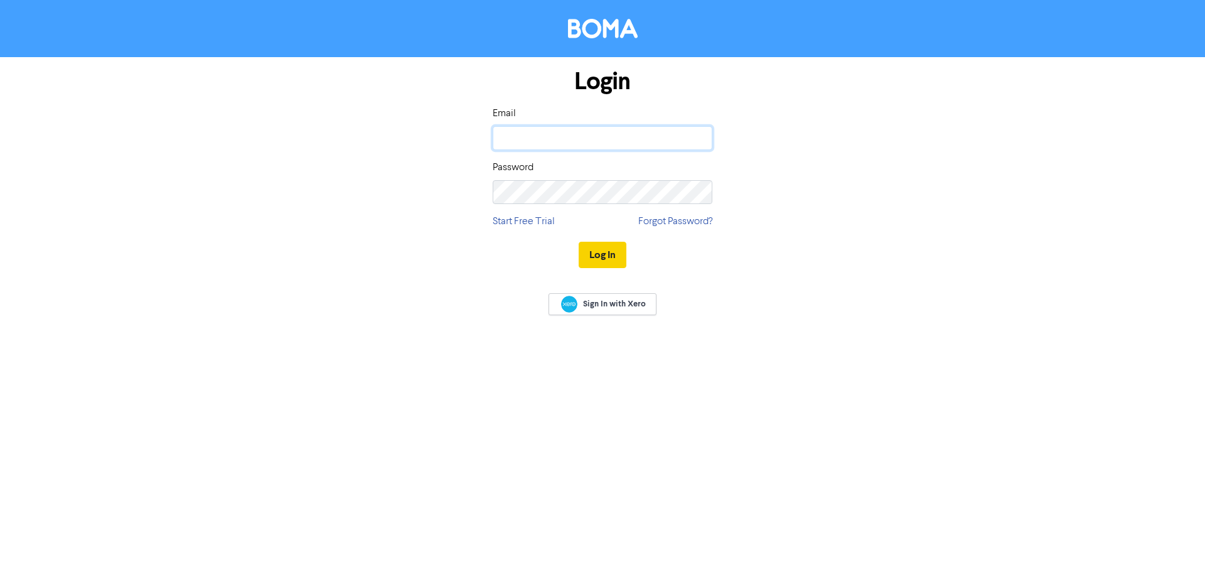
type input "[EMAIL_ADDRESS][DOMAIN_NAME]"
click at [619, 250] on button "Log In" at bounding box center [603, 255] width 48 height 26
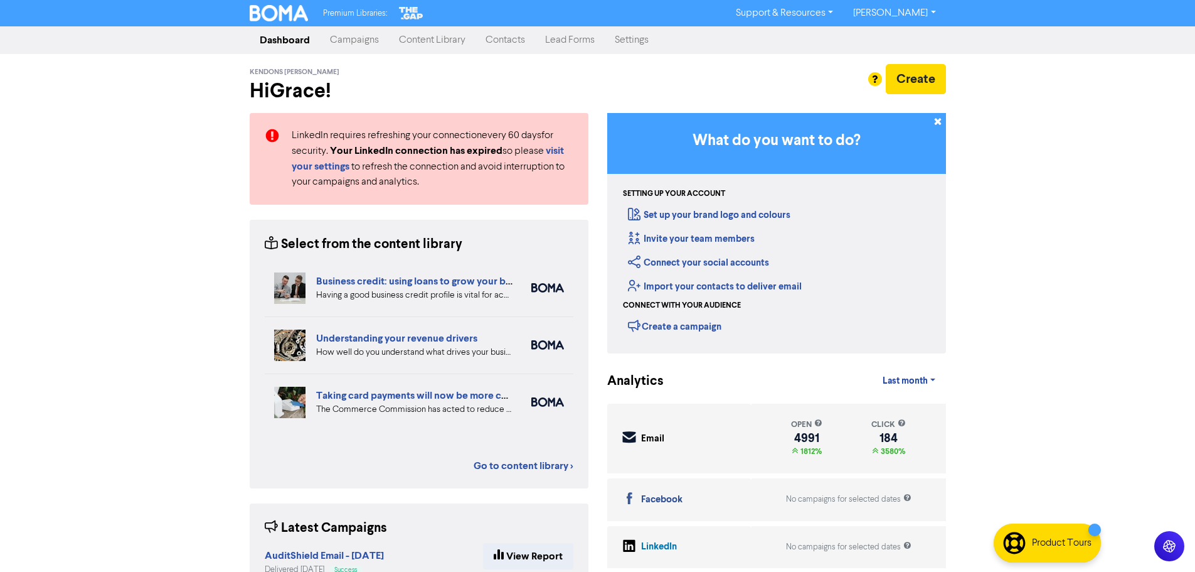
drag, startPoint x: 489, startPoint y: 38, endPoint x: 506, endPoint y: 36, distance: 17.0
click at [489, 38] on link "Contacts" at bounding box center [506, 40] width 60 height 25
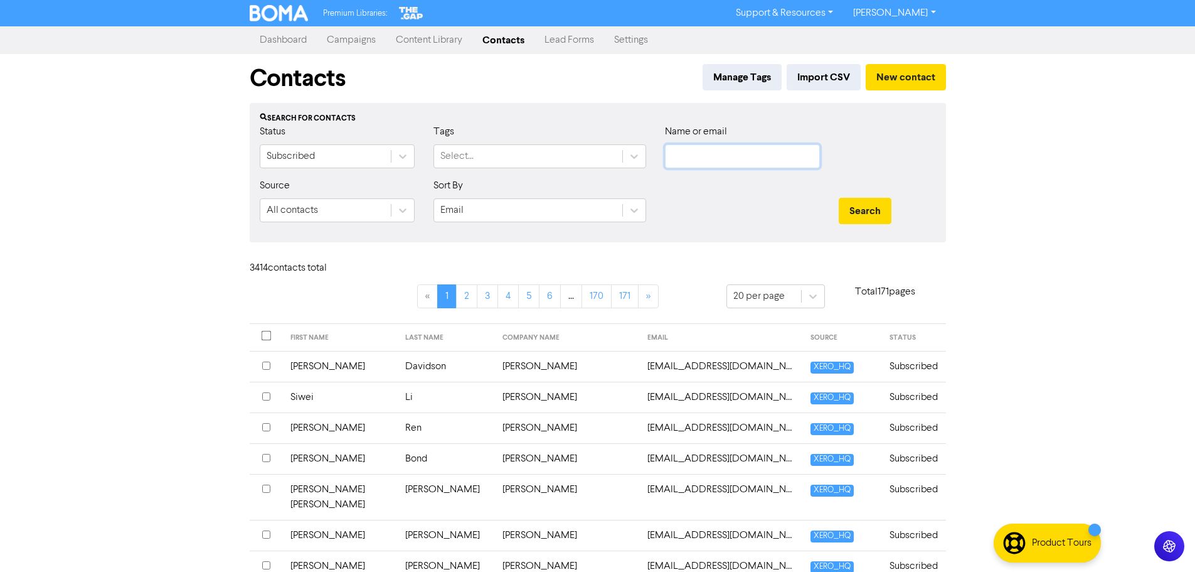
click at [720, 151] on input "text" at bounding box center [742, 156] width 155 height 24
paste input "[EMAIL_ADDRESS][DOMAIN_NAME]"
type input "[EMAIL_ADDRESS][DOMAIN_NAME]"
click at [895, 211] on div "Search" at bounding box center [887, 211] width 97 height 26
click at [833, 205] on div "Search" at bounding box center [888, 205] width 116 height 54
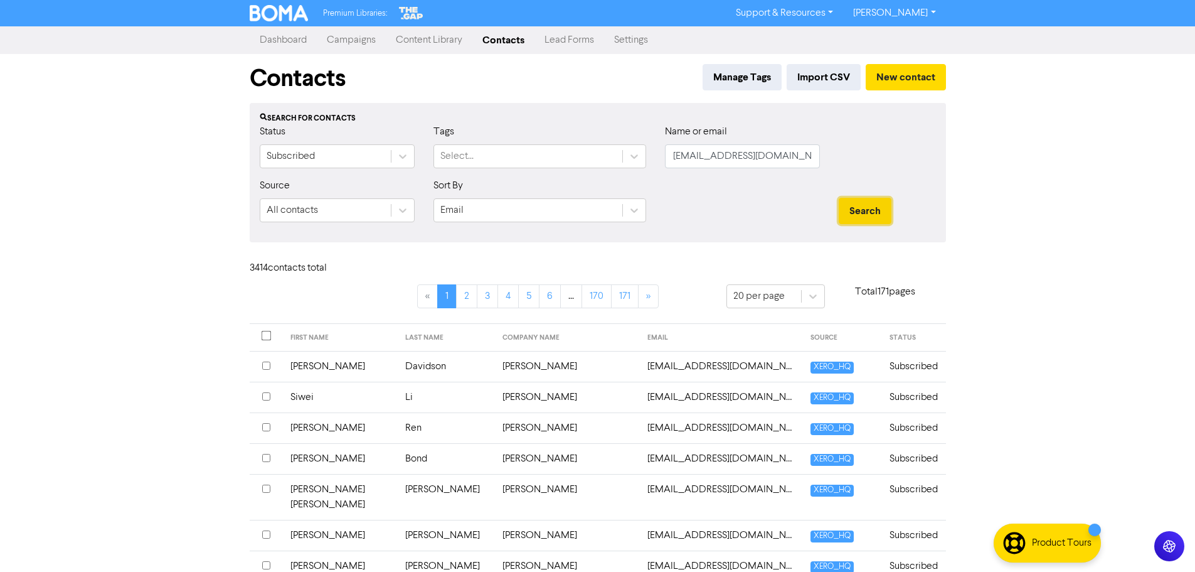
click at [866, 211] on button "Search" at bounding box center [865, 211] width 53 height 26
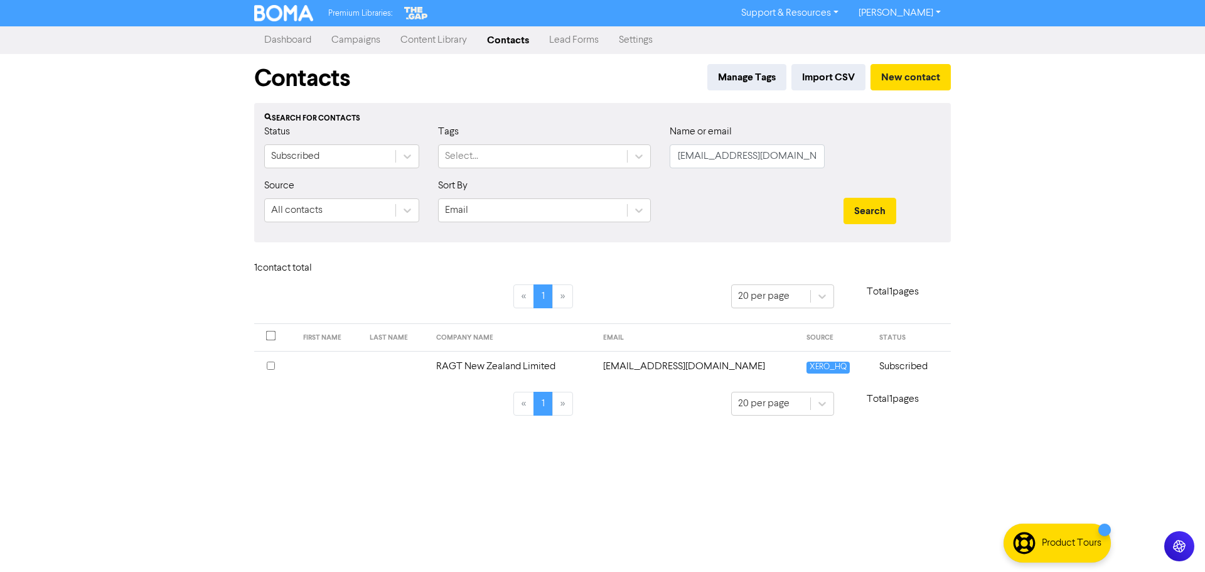
drag, startPoint x: 741, startPoint y: 174, endPoint x: 742, endPoint y: 161, distance: 13.8
click at [740, 174] on div "Name or email [EMAIL_ADDRESS][DOMAIN_NAME]" at bounding box center [747, 151] width 174 height 54
click at [766, 154] on input "[EMAIL_ADDRESS][DOMAIN_NAME]" at bounding box center [747, 156] width 155 height 24
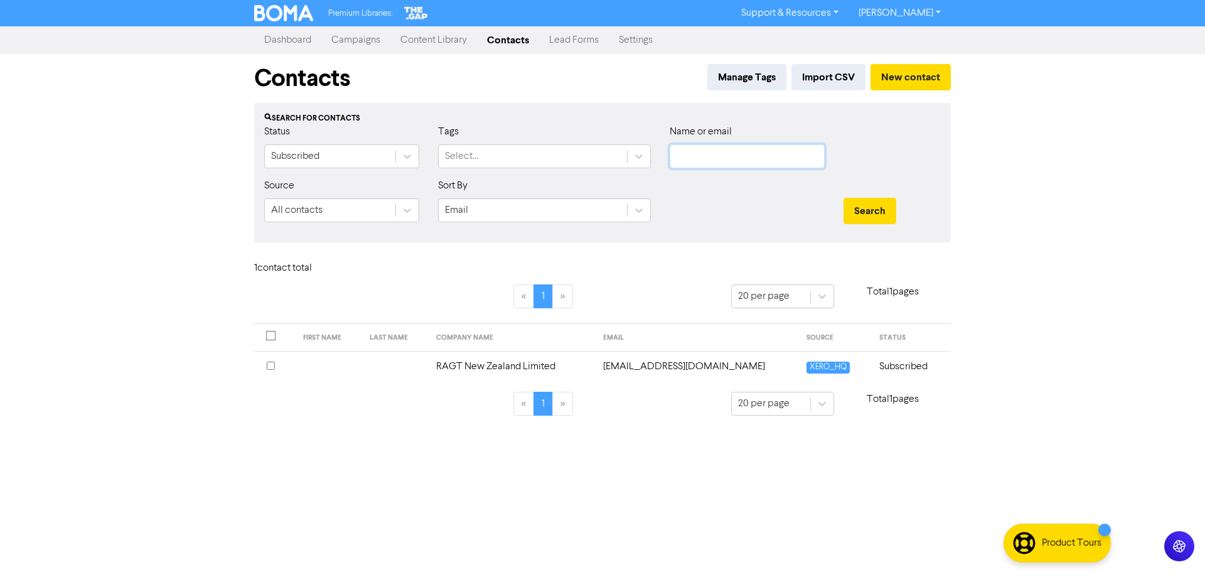
paste input "Asia Pacific (NZ) Limited"
type input "Asia Pacific (NZ) Limited"
click at [843, 198] on button "Search" at bounding box center [869, 211] width 53 height 26
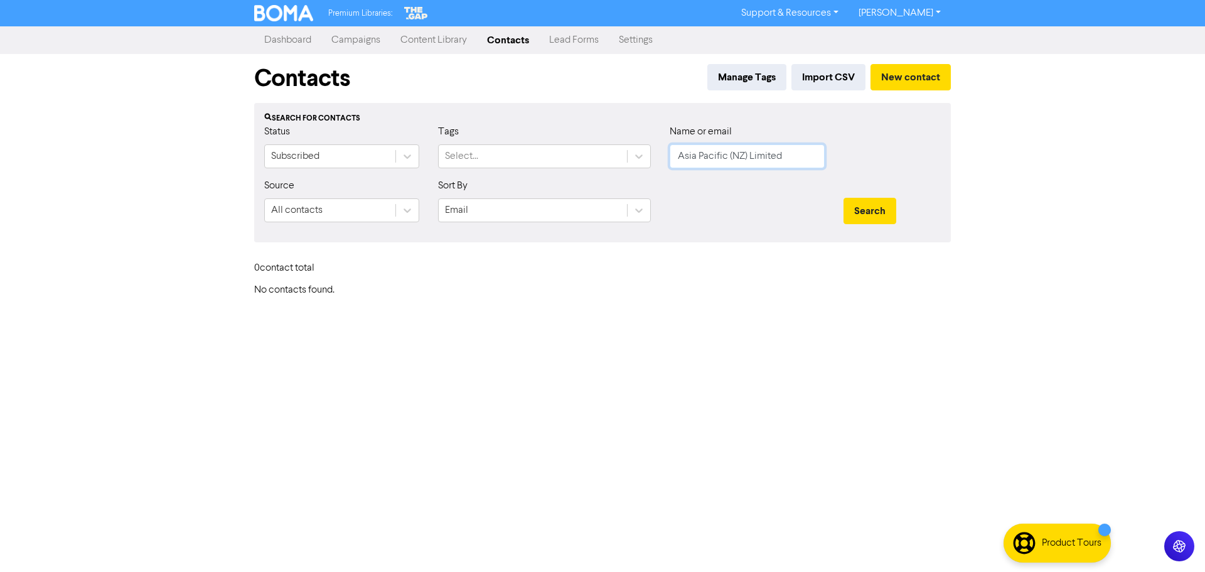
click at [779, 159] on input "Asia Pacific (NZ) Limited" at bounding box center [747, 156] width 155 height 24
paste input "[PERSON_NAME]"
click at [843, 198] on button "Search" at bounding box center [869, 211] width 53 height 26
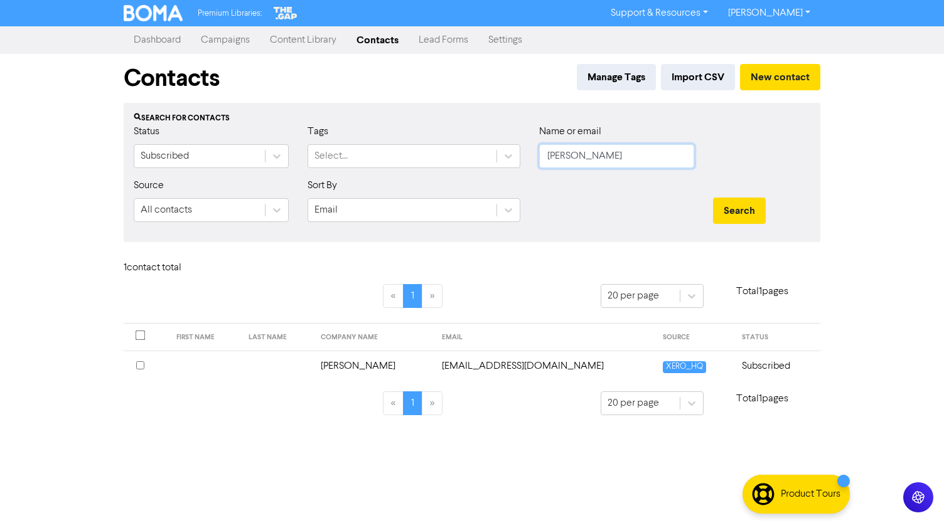
click at [604, 161] on input "[PERSON_NAME]" at bounding box center [616, 156] width 155 height 24
paste input "Lennox Holdings Trus"
type input "Lennox Holdings Trust"
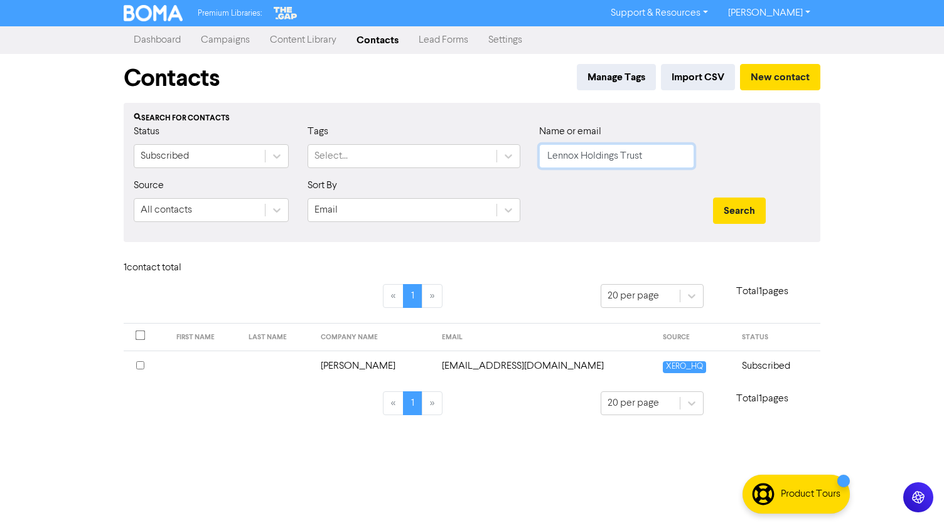
click at [713, 198] on button "Search" at bounding box center [739, 211] width 53 height 26
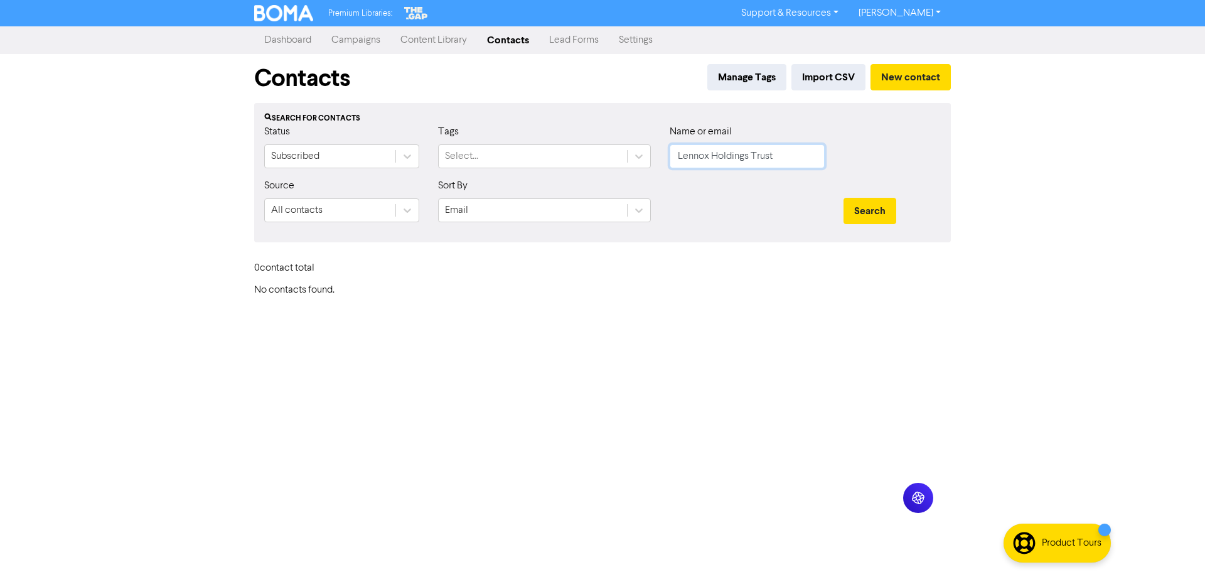
click at [791, 154] on input "Lennox Holdings Trust" at bounding box center [747, 156] width 155 height 24
paste input "Lennox Trustees Canterbury Limited"
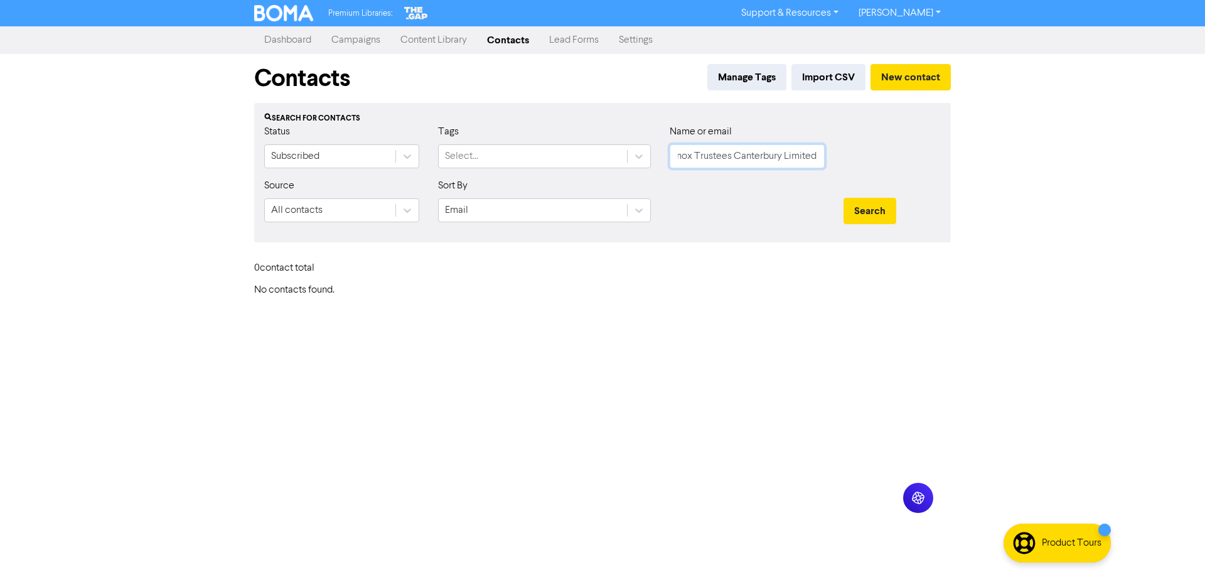
type input "Lennox Trustees Canterbury Limited"
click at [843, 198] on button "Search" at bounding box center [869, 211] width 53 height 26
